Goal: Task Accomplishment & Management: Manage account settings

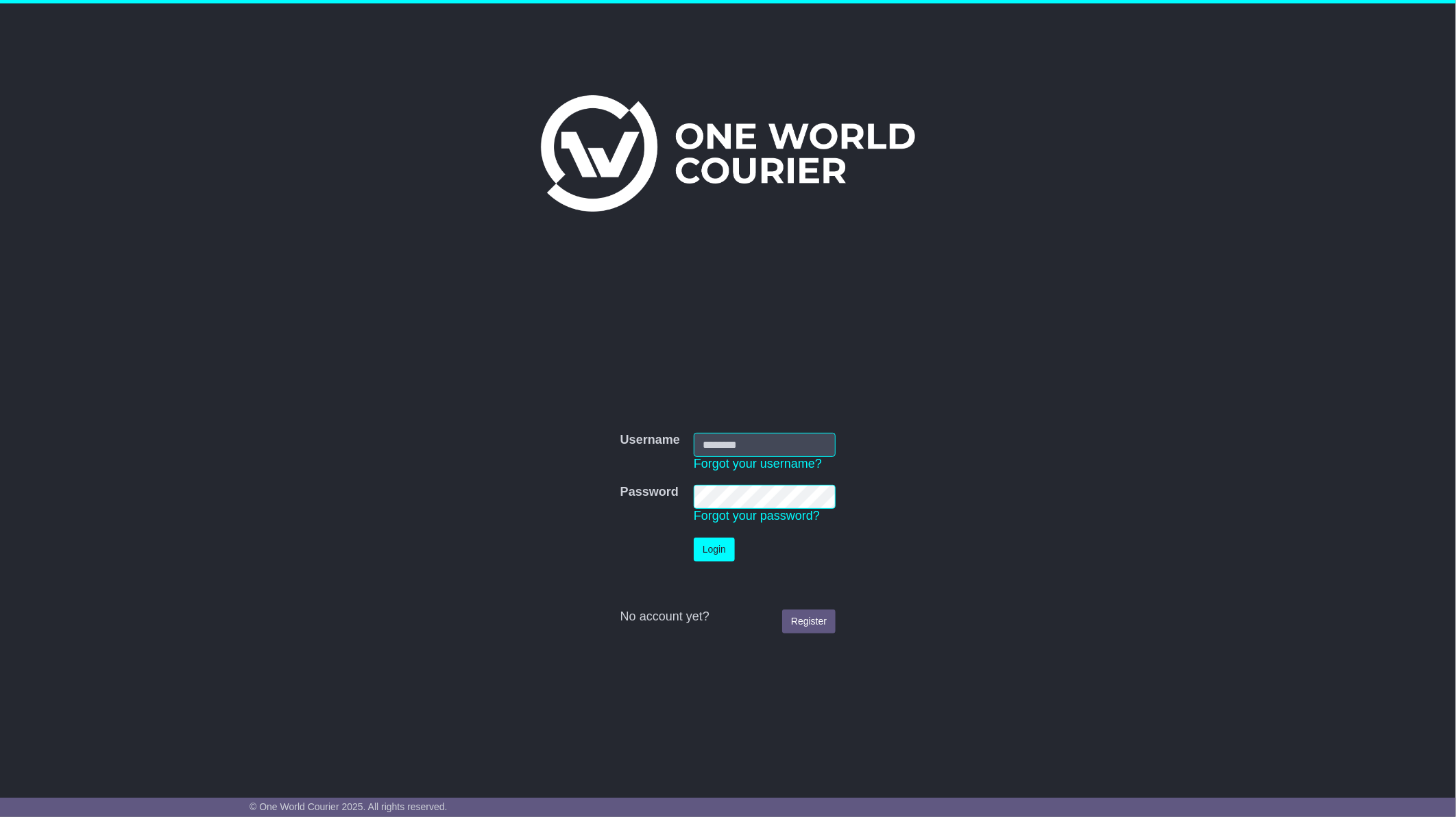
type input "**********"
click at [717, 550] on button "Login" at bounding box center [714, 549] width 41 height 24
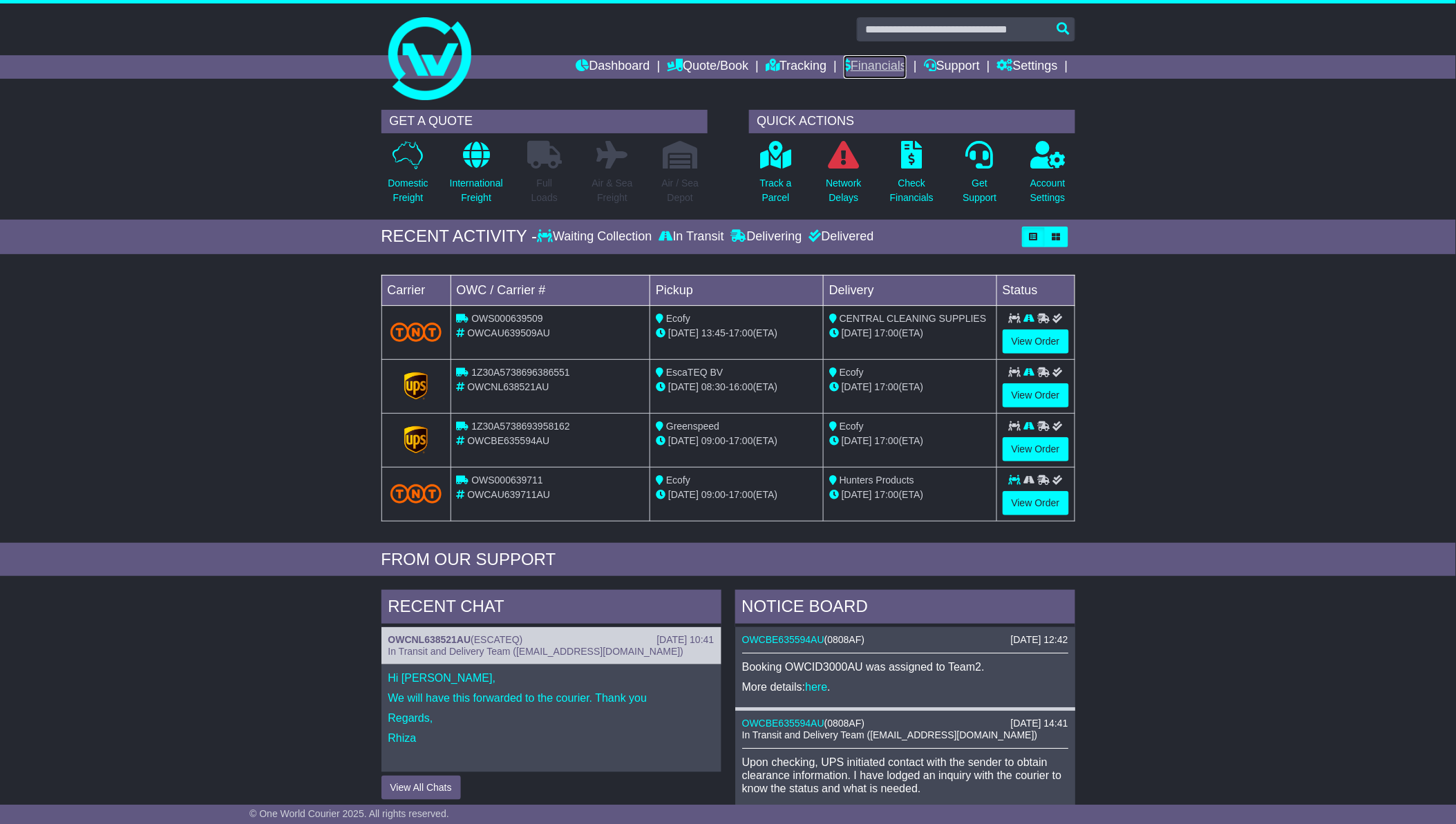
click at [886, 72] on link "Financials" at bounding box center [874, 67] width 63 height 24
